Goal: Task Accomplishment & Management: Use online tool/utility

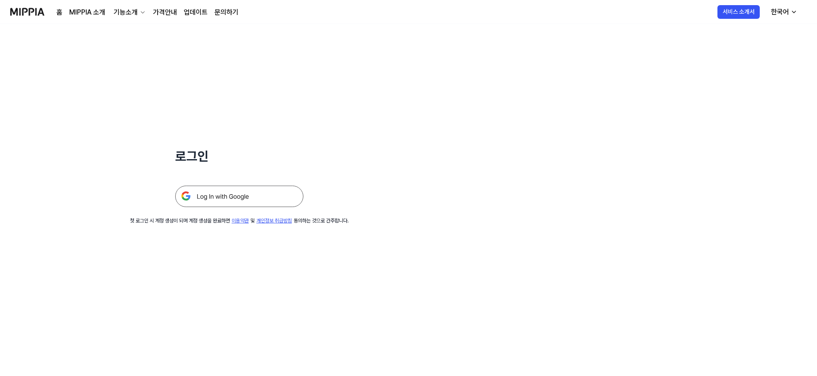
click at [268, 202] on img at bounding box center [239, 196] width 128 height 21
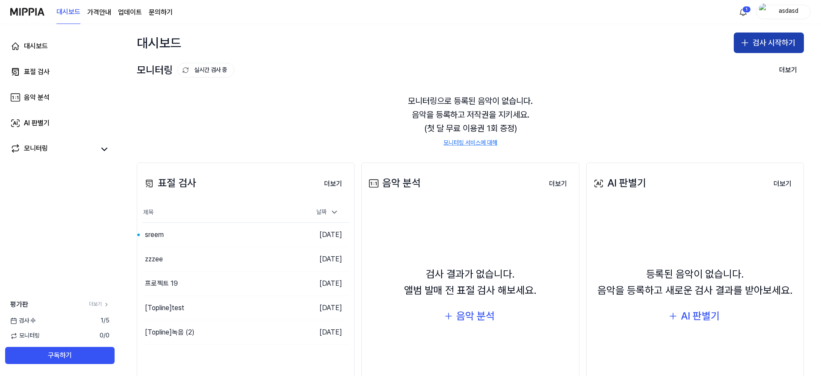
click at [752, 47] on button "검사 시작하기" at bounding box center [769, 42] width 70 height 21
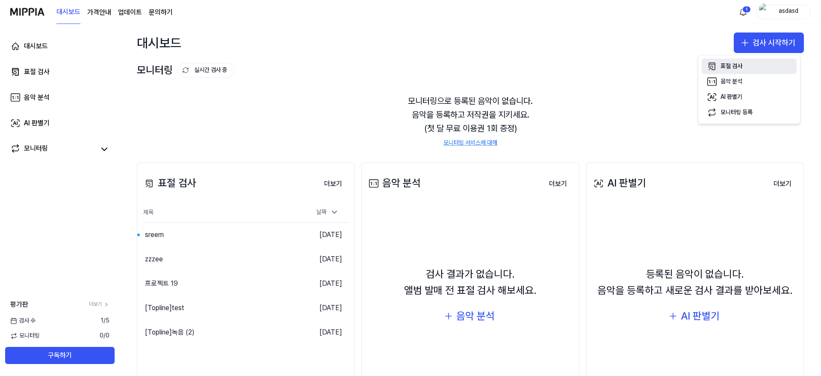
click at [741, 65] on div "표절 검사" at bounding box center [731, 66] width 22 height 9
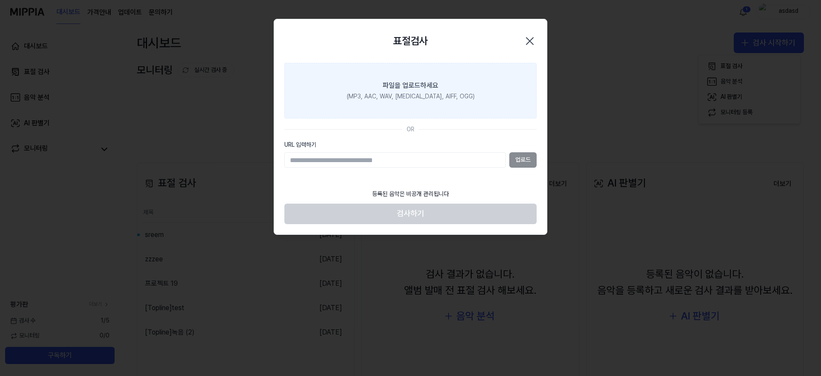
click at [379, 109] on label "파일을 업로드하세요 (MP3, AAC, WAV, [MEDICAL_DATA], AIFF, OGG)" at bounding box center [410, 91] width 252 height 56
click at [0, 0] on input "파일을 업로드하세요 (MP3, AAC, WAV, [MEDICAL_DATA], AIFF, OGG)" at bounding box center [0, 0] width 0 height 0
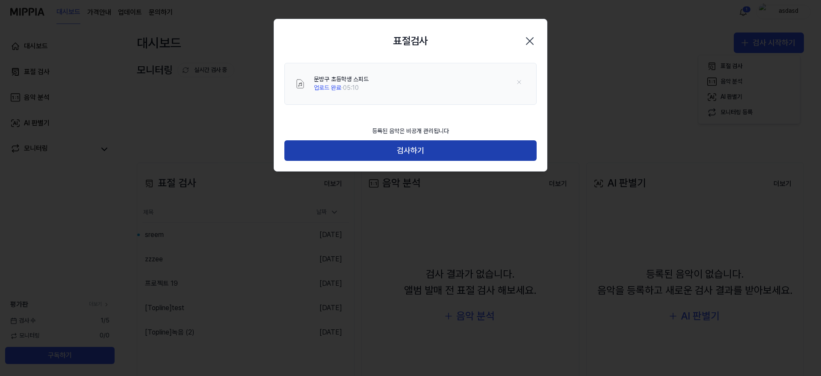
click at [465, 149] on button "검사하기" at bounding box center [410, 150] width 252 height 21
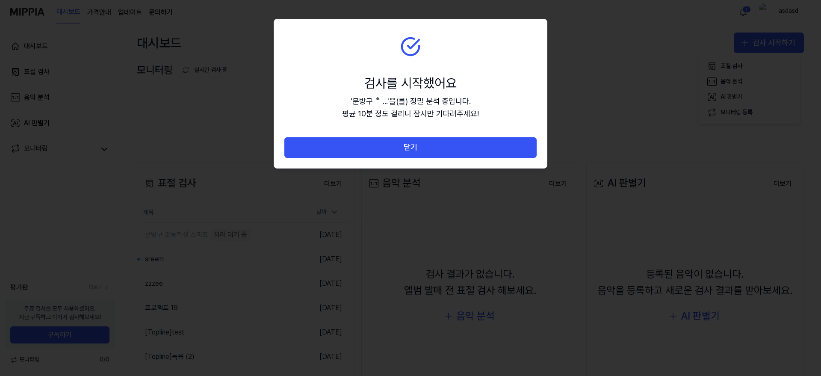
click at [465, 149] on button "닫기" at bounding box center [410, 147] width 252 height 21
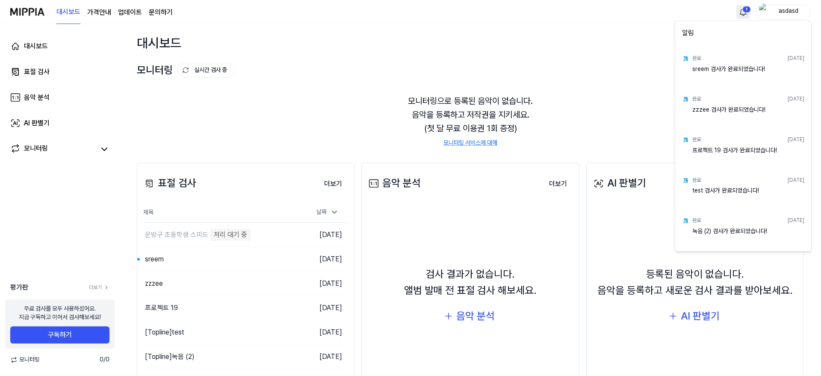
click at [743, 13] on html "대시보드 가격안내 업데이트 문의하기 1 asdasd 대시보드 표절 검사 음악 분석 AI 판별기 모니터링 평가판 더보기 무료 검사를 모두 사용하…" at bounding box center [410, 188] width 821 height 376
click at [743, 14] on html "대시보드 가격안내 업데이트 문의하기 asdasd 대시보드 표절 검사 음악 분석 AI 판별기 모니터링 평가판 더보기 무료 검사를 모두 사용하셨어…" at bounding box center [410, 188] width 821 height 376
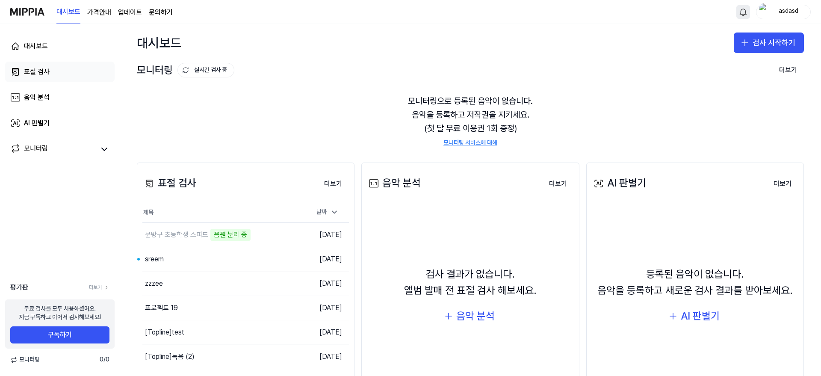
click at [59, 78] on link "표절 검사" at bounding box center [59, 72] width 109 height 21
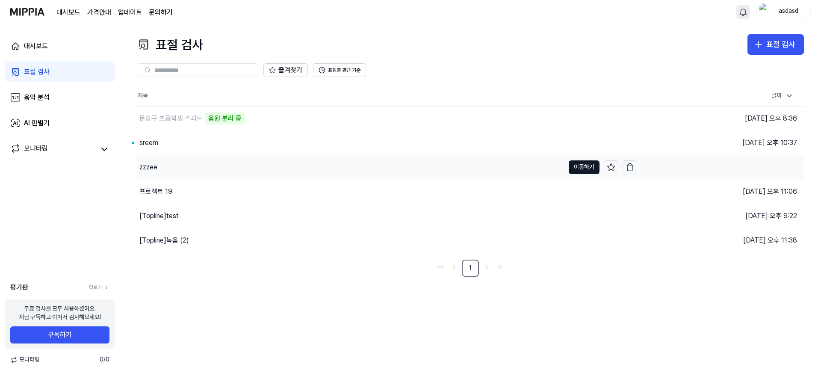
click at [177, 168] on div "zzzee" at bounding box center [351, 167] width 428 height 24
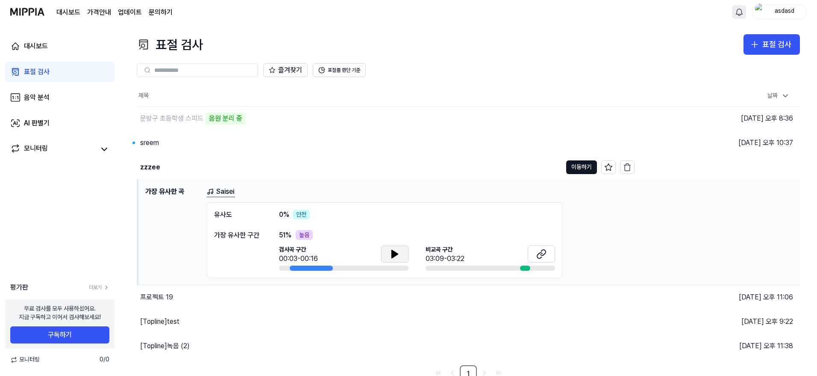
click at [390, 251] on icon at bounding box center [395, 254] width 10 height 10
click at [392, 252] on icon at bounding box center [393, 253] width 2 height 7
click at [538, 255] on icon at bounding box center [542, 254] width 10 height 10
click at [390, 254] on icon at bounding box center [395, 254] width 10 height 10
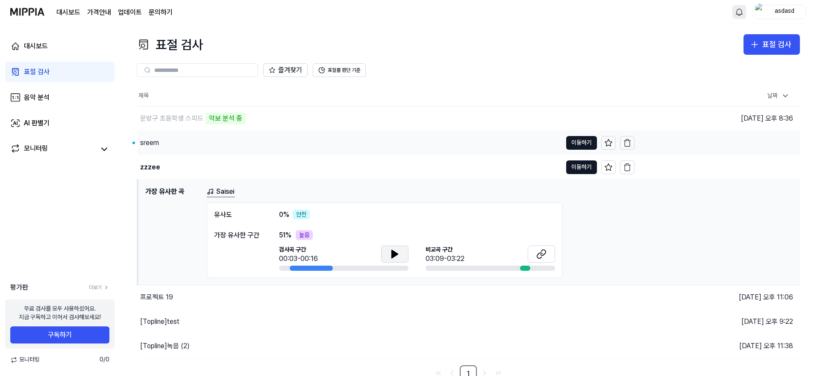
click at [268, 144] on div "sreem" at bounding box center [350, 143] width 425 height 24
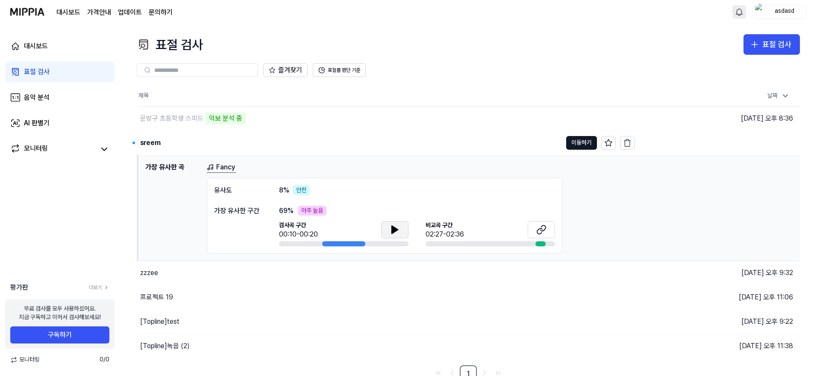
click at [400, 228] on button at bounding box center [394, 229] width 27 height 17
click at [398, 228] on icon at bounding box center [395, 229] width 10 height 10
click at [540, 229] on icon at bounding box center [542, 229] width 10 height 10
click at [250, 211] on div "가장 유사한 구간" at bounding box center [238, 211] width 48 height 10
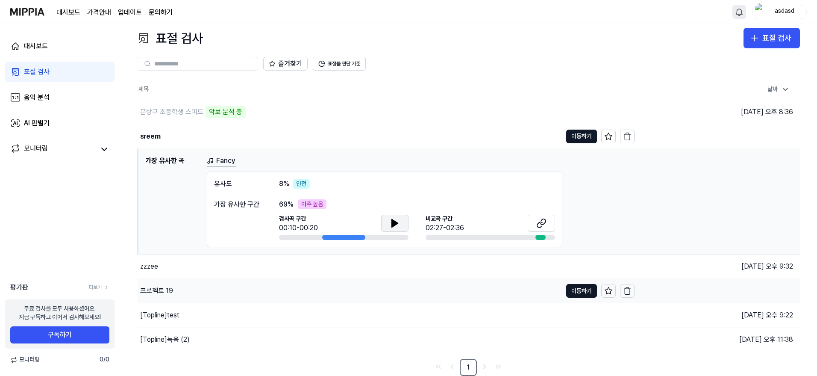
click at [185, 283] on div "프로젝트 19" at bounding box center [350, 291] width 425 height 24
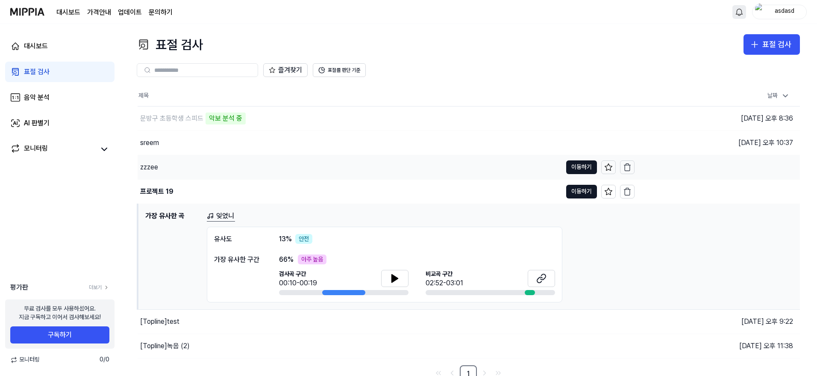
click at [422, 159] on div "zzzee" at bounding box center [350, 167] width 425 height 24
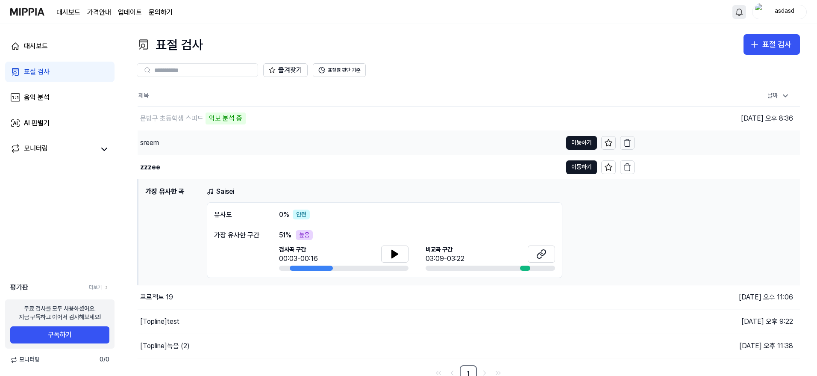
drag, startPoint x: 468, startPoint y: 144, endPoint x: 548, endPoint y: 141, distance: 80.4
click at [468, 144] on div "sreem" at bounding box center [350, 143] width 425 height 24
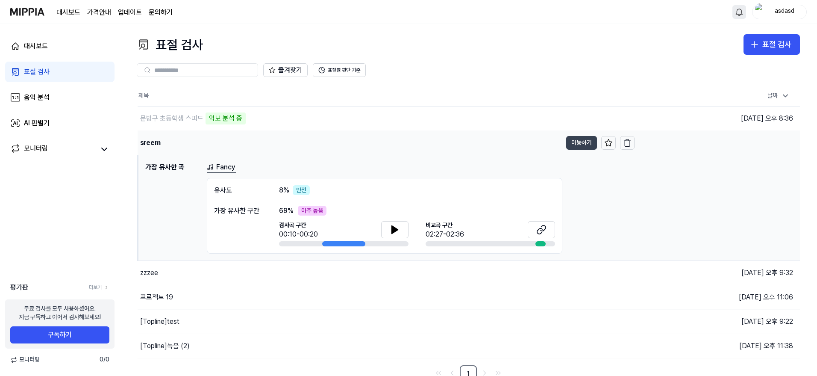
click at [585, 141] on button "이동하기" at bounding box center [581, 143] width 31 height 14
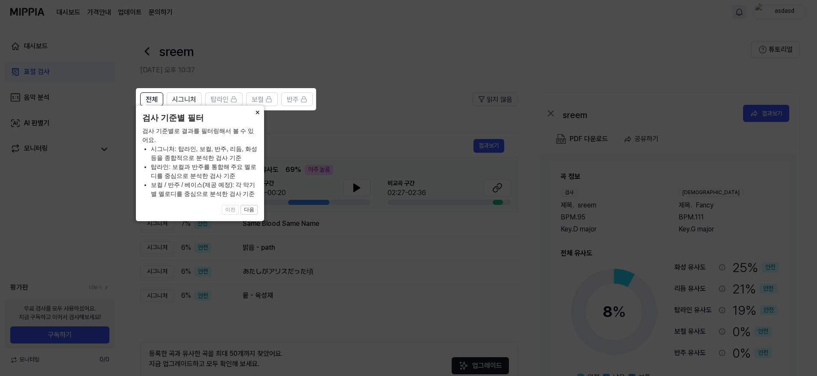
click at [260, 118] on button "×" at bounding box center [258, 112] width 14 height 12
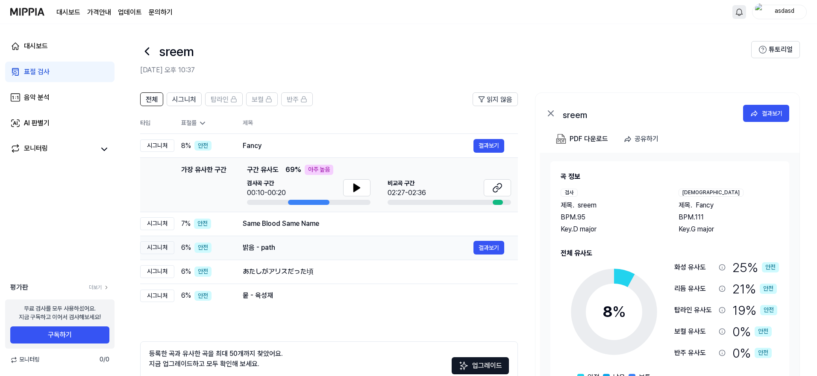
click at [296, 236] on td "밝음 - path 결과보기" at bounding box center [373, 248] width 289 height 24
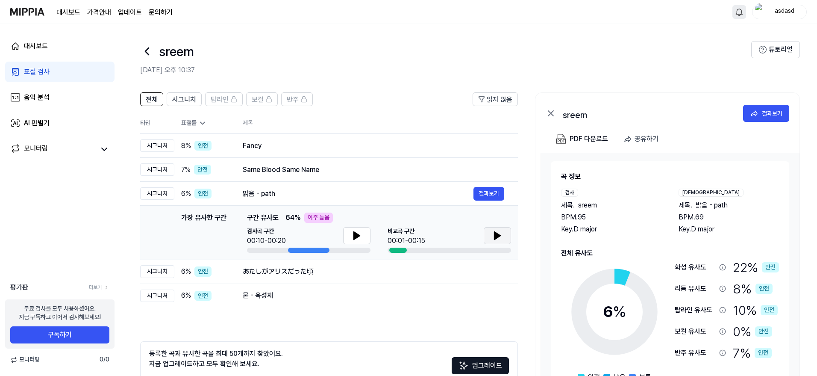
click at [492, 236] on button at bounding box center [497, 235] width 27 height 17
click at [492, 237] on button at bounding box center [497, 235] width 27 height 17
click at [368, 234] on button at bounding box center [356, 235] width 27 height 17
click at [357, 261] on td "あたしがアリスだった頃 결과보기" at bounding box center [373, 272] width 289 height 24
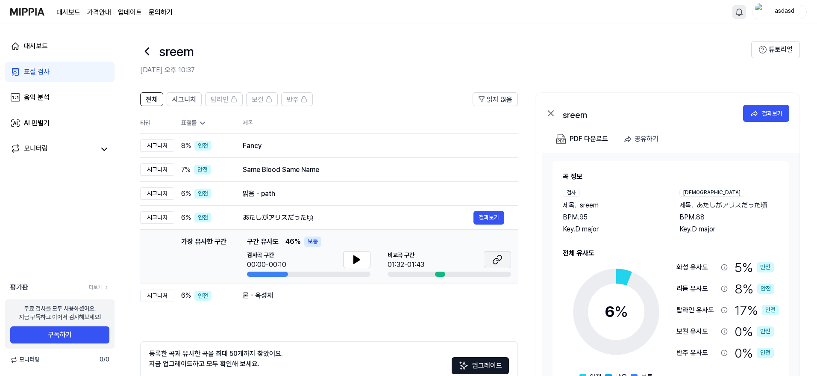
click at [499, 260] on icon at bounding box center [498, 259] width 10 height 10
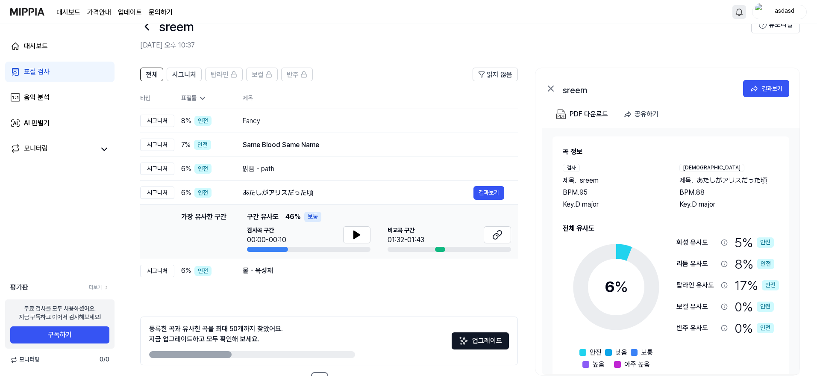
scroll to position [55, 0]
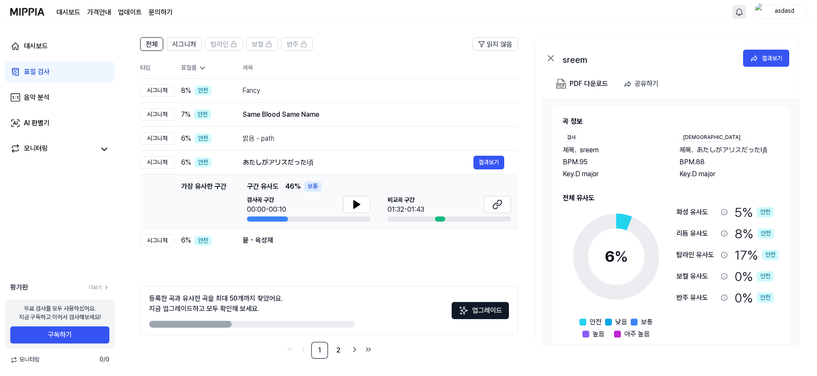
click at [309, 260] on div "전체 시그니처 탑라인 보컬 반주 읽지 않음 전체 시그니처 탑라인 보컬 반주 타입 표절률 제목 표절률 읽지 않음 시그니처 8 % 안전 Fancy…" at bounding box center [329, 198] width 378 height 322
click at [260, 247] on td "뭍 - 육성재 결과보기" at bounding box center [373, 240] width 289 height 24
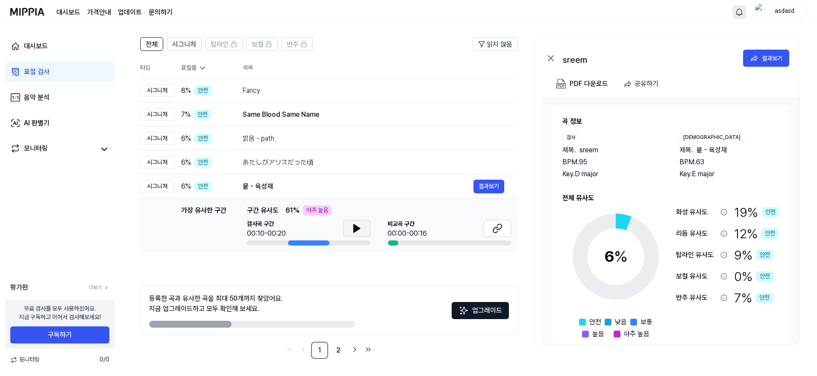
click at [363, 236] on button at bounding box center [356, 228] width 27 height 17
click at [507, 227] on button at bounding box center [497, 228] width 27 height 17
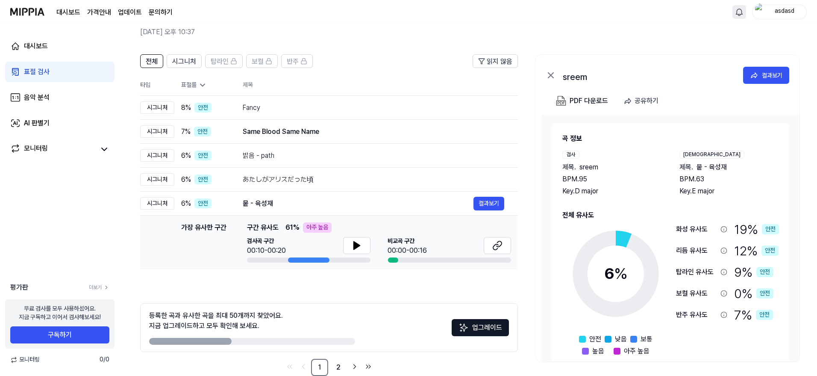
scroll to position [0, 0]
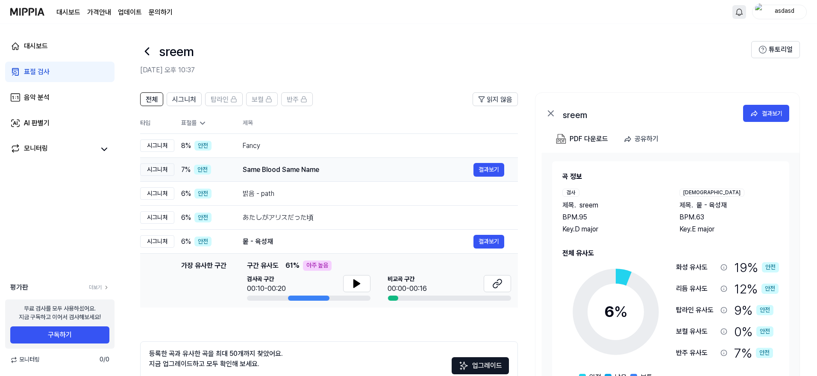
click at [258, 168] on div "Same Blood Same Name" at bounding box center [358, 170] width 231 height 10
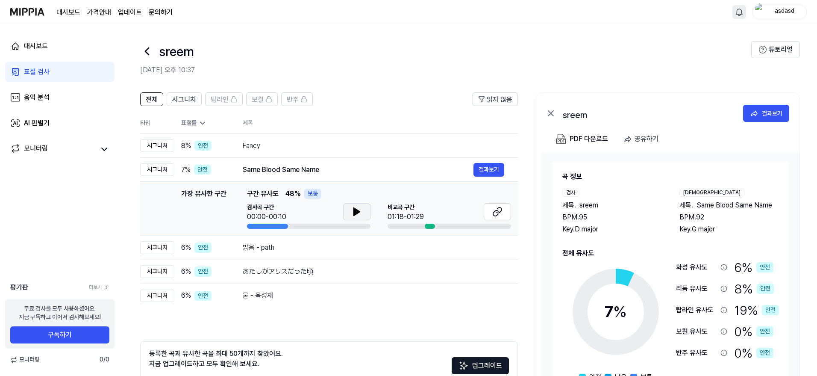
click at [355, 205] on button at bounding box center [356, 211] width 27 height 17
click at [360, 209] on icon at bounding box center [357, 211] width 10 height 10
click at [36, 49] on div "대시보드" at bounding box center [36, 46] width 24 height 10
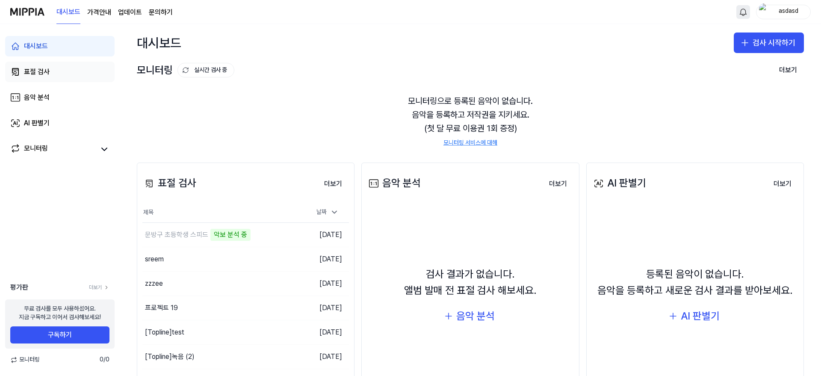
click at [39, 70] on div "표절 검사" at bounding box center [37, 72] width 26 height 10
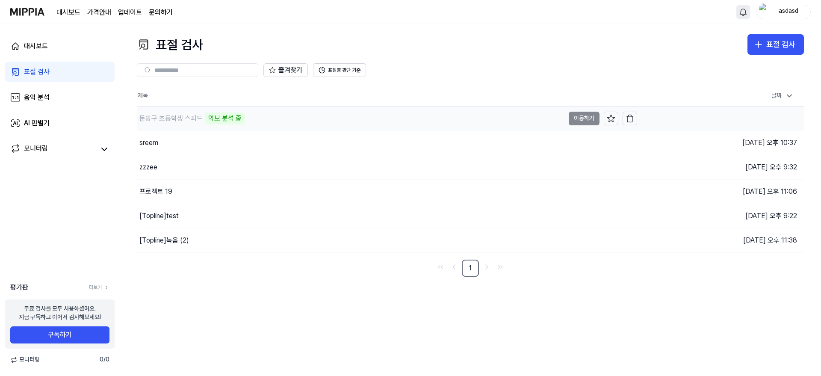
click at [182, 122] on div "문방구 초등학생 스피드" at bounding box center [170, 118] width 63 height 10
click at [581, 124] on td "문방구 초등학생 스피드 악보 분석 중 이동하기" at bounding box center [387, 118] width 500 height 24
click at [38, 47] on div "대시보드" at bounding box center [36, 46] width 24 height 10
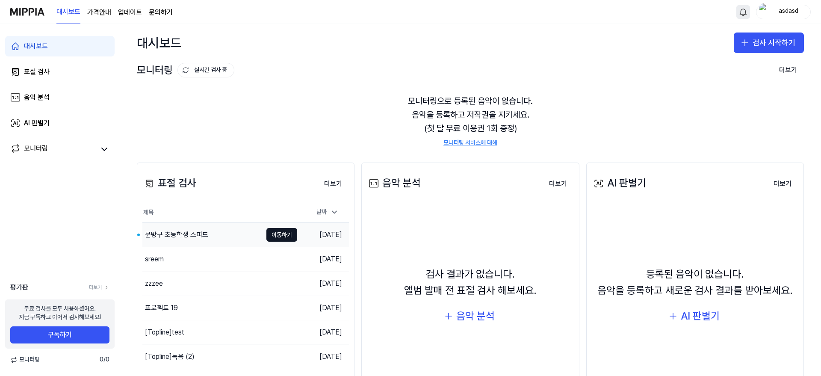
click at [251, 241] on div "문방구 초등학생 스피드" at bounding box center [202, 235] width 120 height 24
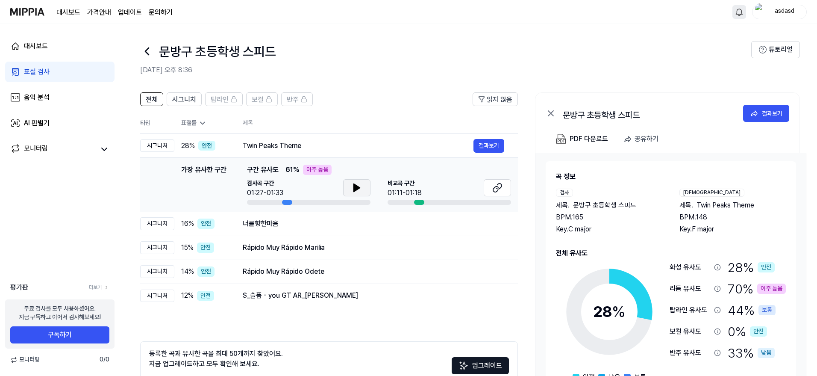
click at [350, 187] on button at bounding box center [356, 187] width 27 height 17
click at [358, 188] on icon at bounding box center [359, 187] width 2 height 7
click at [496, 189] on icon at bounding box center [498, 188] width 10 height 10
click at [268, 228] on div "너를향한마음" at bounding box center [358, 223] width 231 height 10
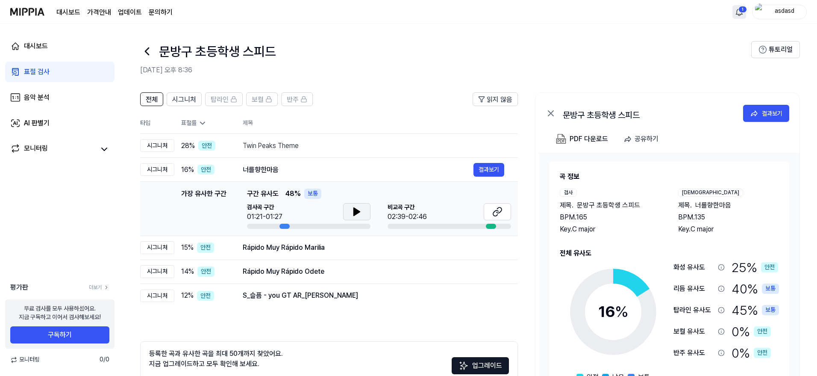
click at [363, 211] on button at bounding box center [356, 211] width 27 height 17
click at [362, 212] on button at bounding box center [356, 211] width 27 height 17
click at [496, 215] on icon at bounding box center [495, 213] width 5 height 6
click at [359, 205] on button at bounding box center [356, 211] width 27 height 17
click at [359, 194] on div "가장 유사한 구간 구간 유사도 48 % 보통" at bounding box center [379, 194] width 264 height 10
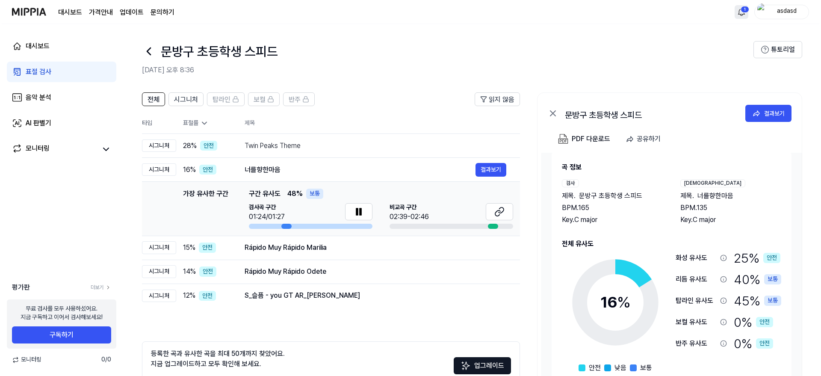
scroll to position [14, 0]
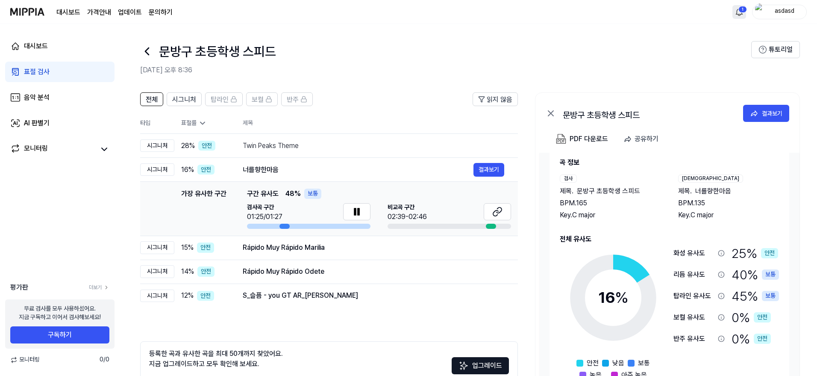
click at [582, 216] on div "Key. C major" at bounding box center [610, 215] width 101 height 10
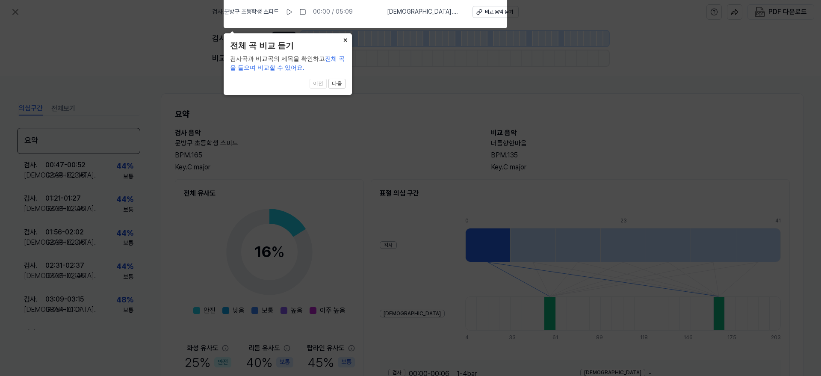
click at [342, 39] on button "×" at bounding box center [345, 39] width 14 height 12
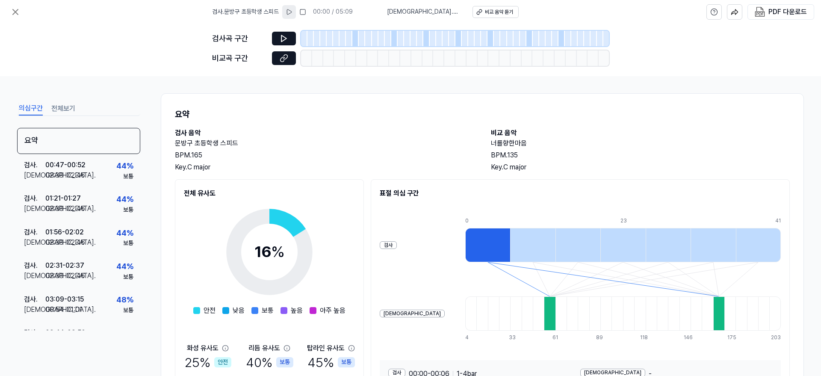
click at [292, 11] on icon at bounding box center [289, 12] width 7 height 7
click at [91, 173] on div "검사 . 00:47 - 00:52 비교 . 02:39 - 02:46 44 % 보통" at bounding box center [78, 170] width 123 height 33
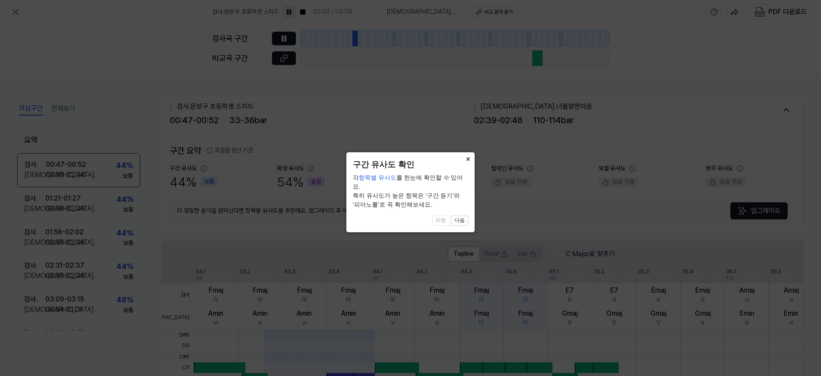
click at [466, 158] on button "×" at bounding box center [468, 158] width 14 height 12
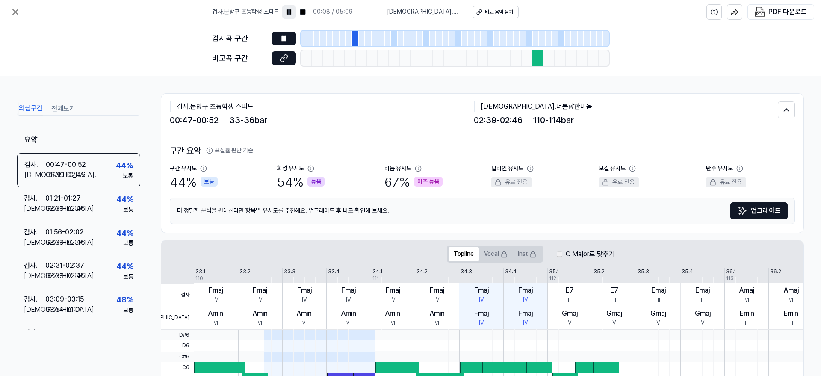
click at [534, 39] on div at bounding box center [536, 38] width 6 height 15
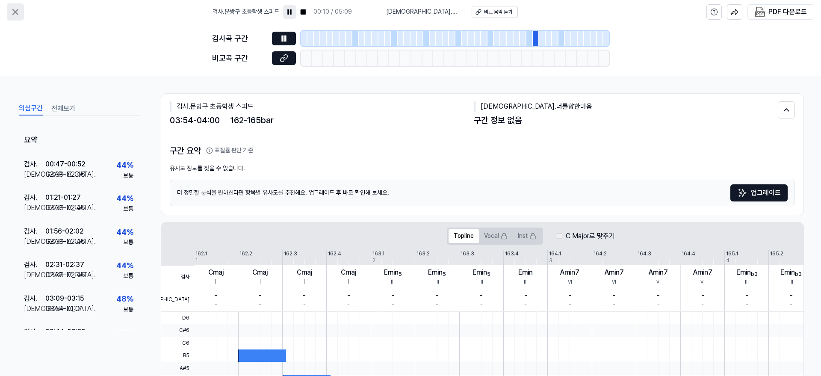
click at [14, 12] on icon at bounding box center [15, 12] width 10 height 10
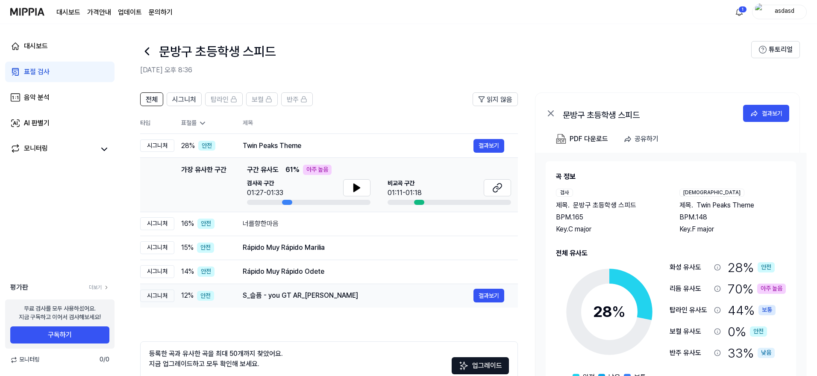
click at [302, 291] on div "S_슬픔 - you GT AR_[PERSON_NAME]" at bounding box center [358, 295] width 231 height 10
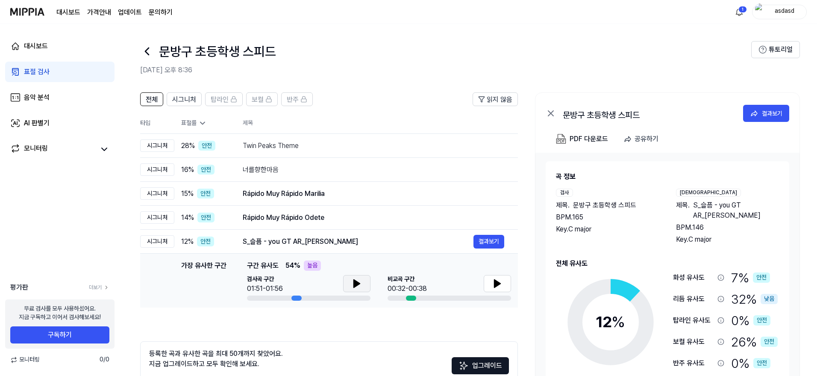
click at [362, 278] on button at bounding box center [356, 283] width 27 height 17
click at [488, 283] on button at bounding box center [497, 283] width 27 height 17
click at [362, 278] on button at bounding box center [356, 283] width 27 height 17
click at [339, 216] on div "Rápido Muy Rápido Odete" at bounding box center [358, 217] width 231 height 10
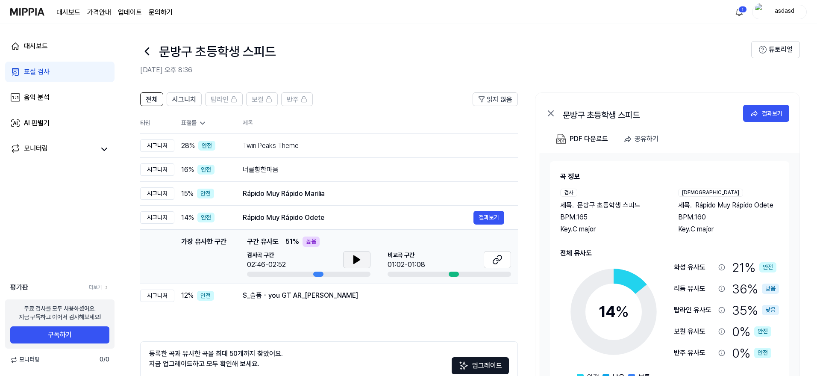
click at [359, 263] on icon at bounding box center [357, 259] width 10 height 10
click at [496, 263] on icon at bounding box center [495, 261] width 5 height 6
click at [349, 254] on button at bounding box center [356, 259] width 27 height 17
click at [354, 255] on icon at bounding box center [357, 259] width 10 height 10
click at [315, 211] on div "Rápido Muy Rápido Odete 결과보기" at bounding box center [374, 218] width 262 height 14
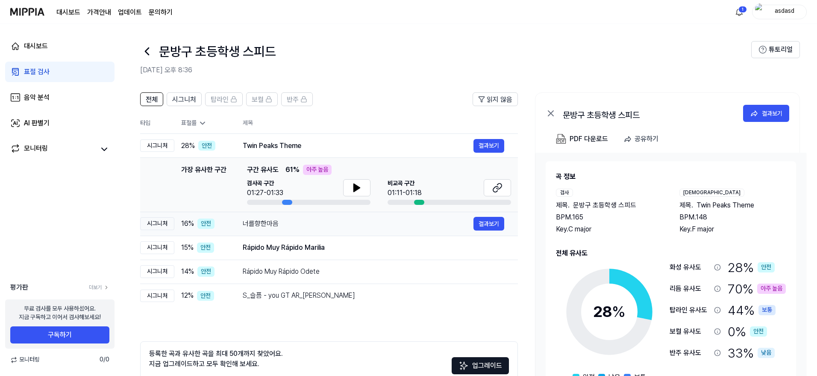
click at [310, 224] on div "너를향한마음" at bounding box center [358, 223] width 231 height 10
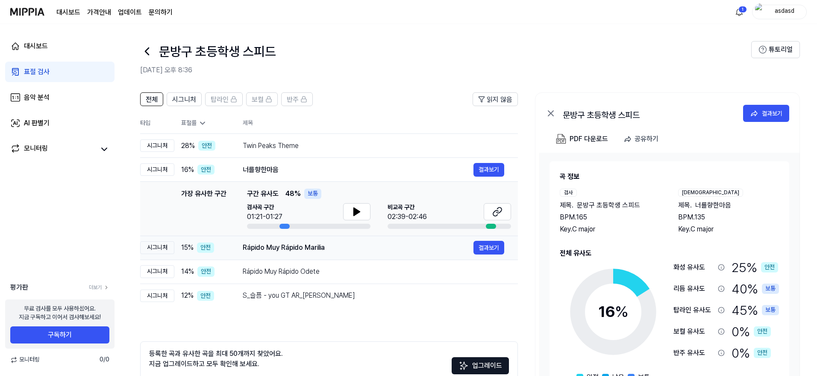
click at [319, 251] on div "Rápido Muy Rápido Marilia" at bounding box center [358, 247] width 231 height 10
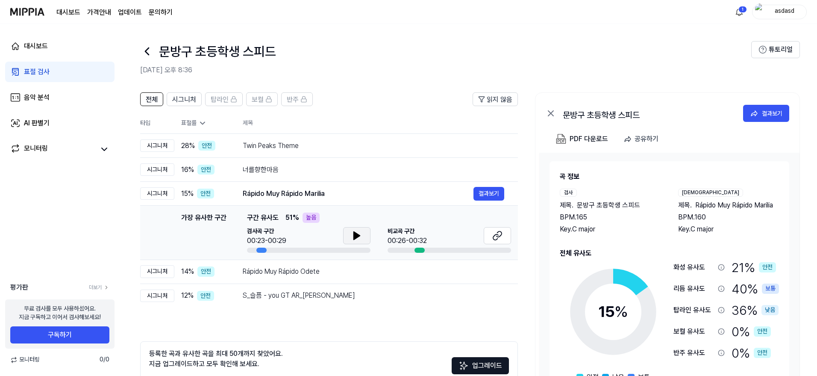
click at [362, 240] on button at bounding box center [356, 235] width 27 height 17
click at [362, 235] on button at bounding box center [356, 235] width 27 height 17
click at [495, 241] on button at bounding box center [497, 235] width 27 height 17
click at [357, 239] on icon at bounding box center [357, 235] width 10 height 10
